Goal: Find specific page/section

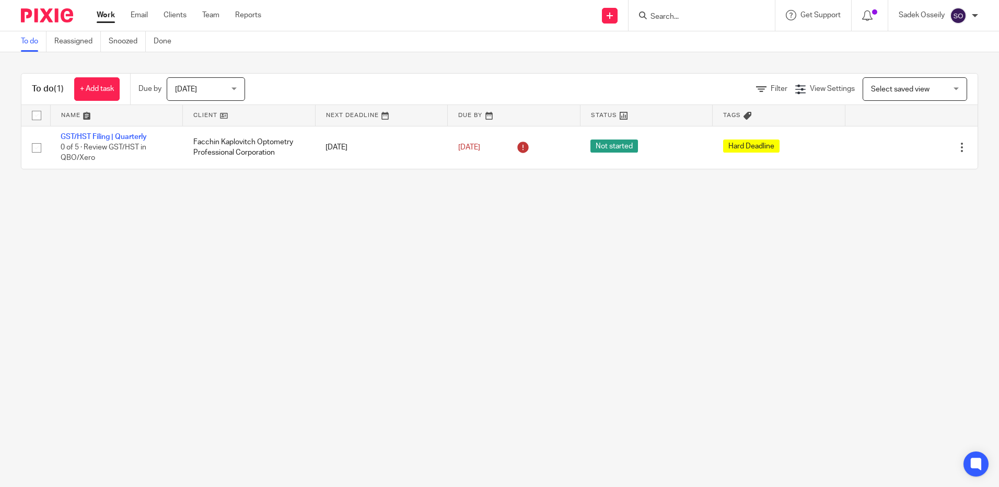
click at [675, 8] on div at bounding box center [702, 15] width 146 height 31
click at [676, 16] on input "Search" at bounding box center [696, 17] width 94 height 9
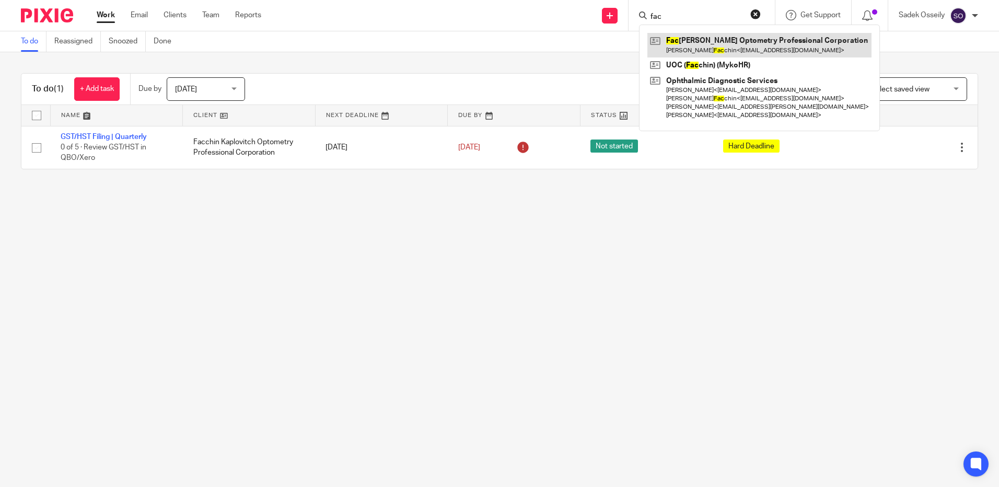
type input "fac"
click at [697, 42] on link at bounding box center [759, 45] width 224 height 24
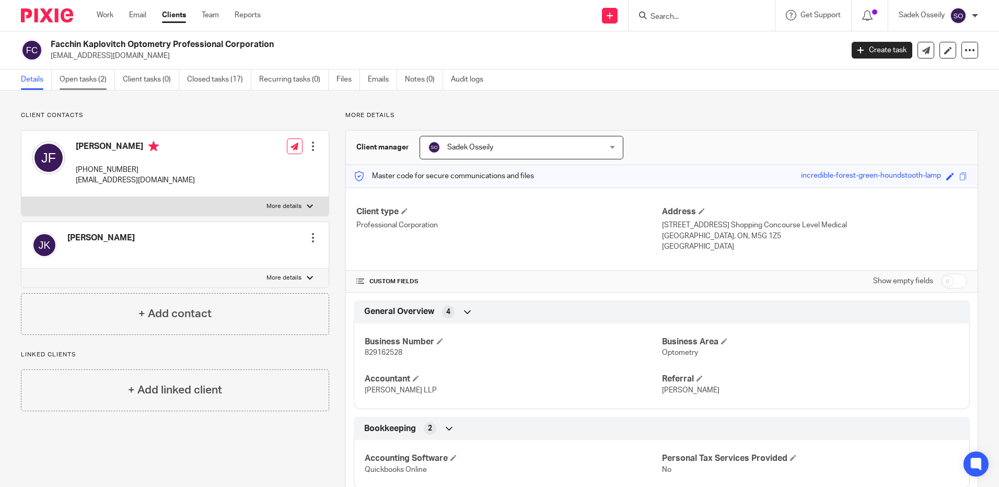
click at [80, 83] on link "Open tasks (2)" at bounding box center [87, 79] width 55 height 20
